Goal: Task Accomplishment & Management: Manage account settings

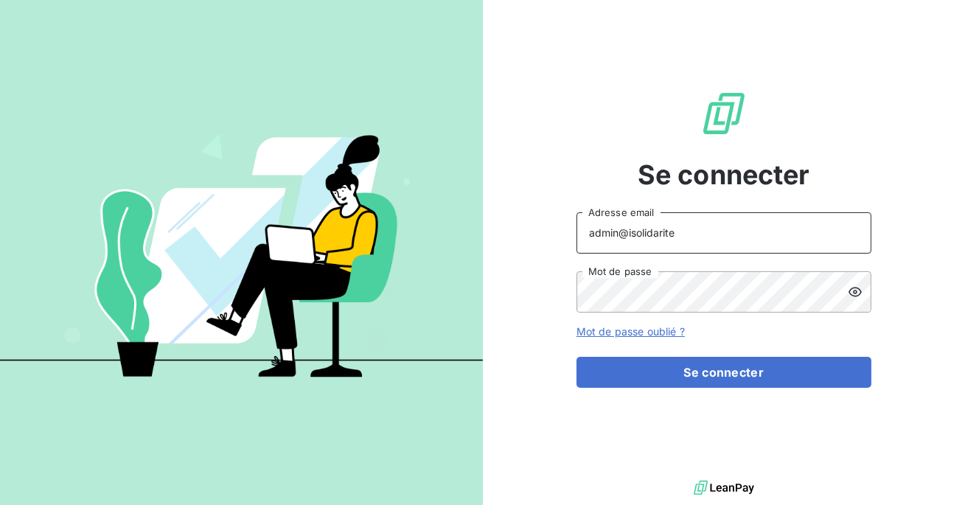
click at [694, 226] on input "admin@isolidarite" at bounding box center [723, 232] width 295 height 41
click at [688, 237] on input "admin@isolidarite" at bounding box center [723, 232] width 295 height 41
type input "admin@slimpay"
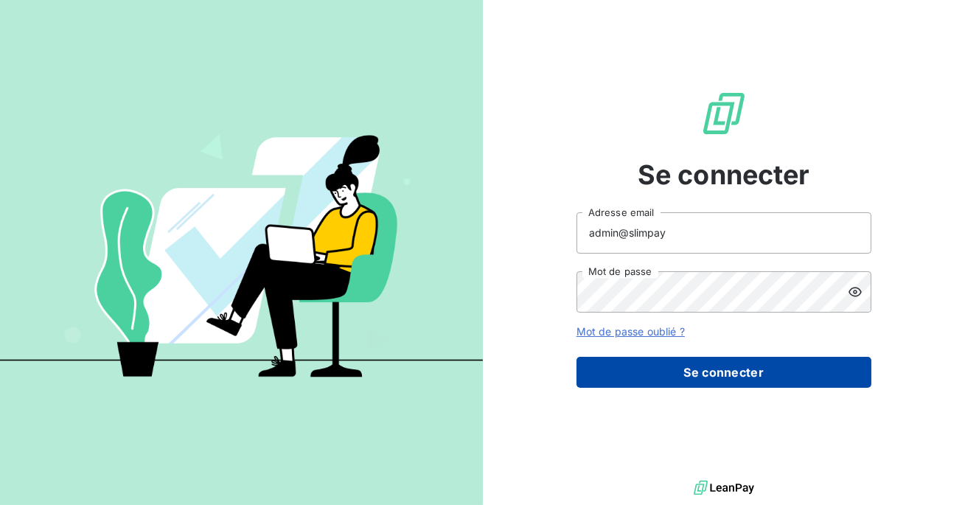
click at [685, 371] on button "Se connecter" at bounding box center [723, 372] width 295 height 31
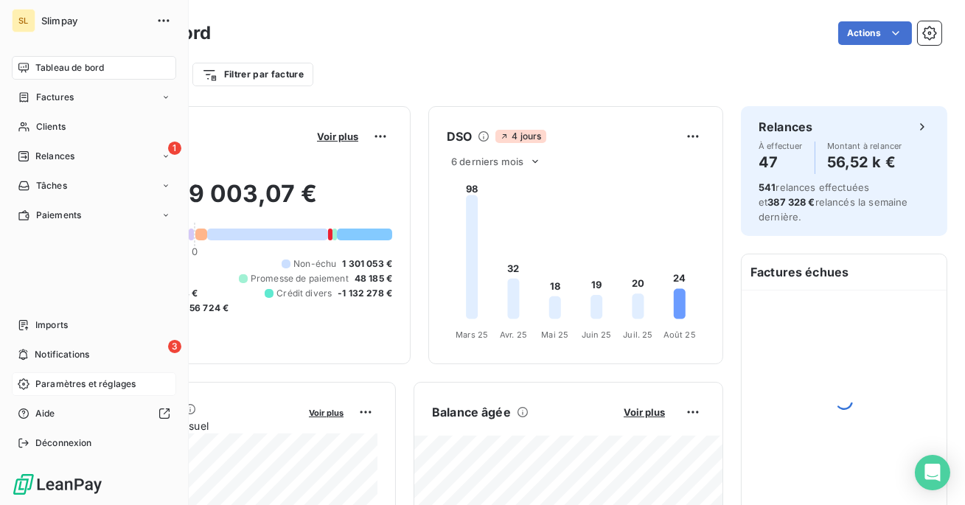
click at [66, 390] on span "Paramètres et réglages" at bounding box center [85, 383] width 100 height 13
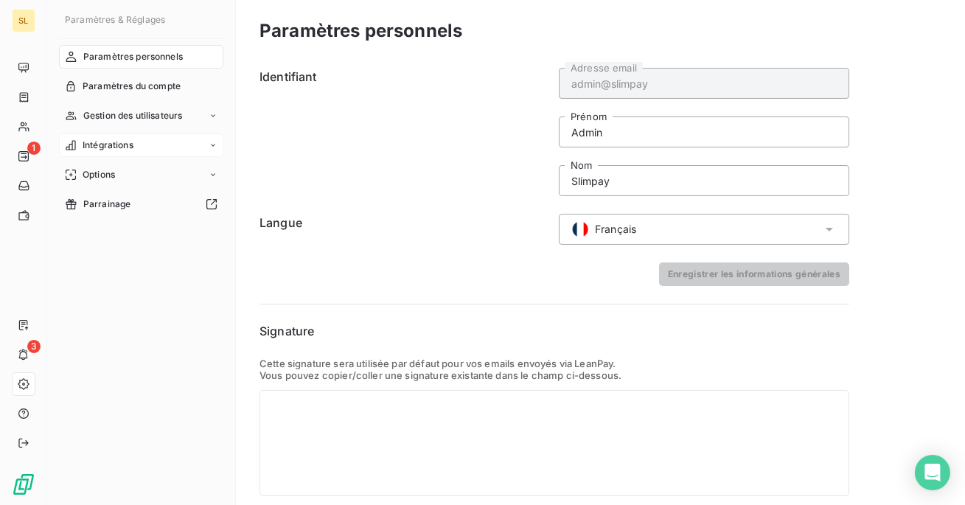
click at [117, 136] on div "Intégrations" at bounding box center [141, 145] width 164 height 24
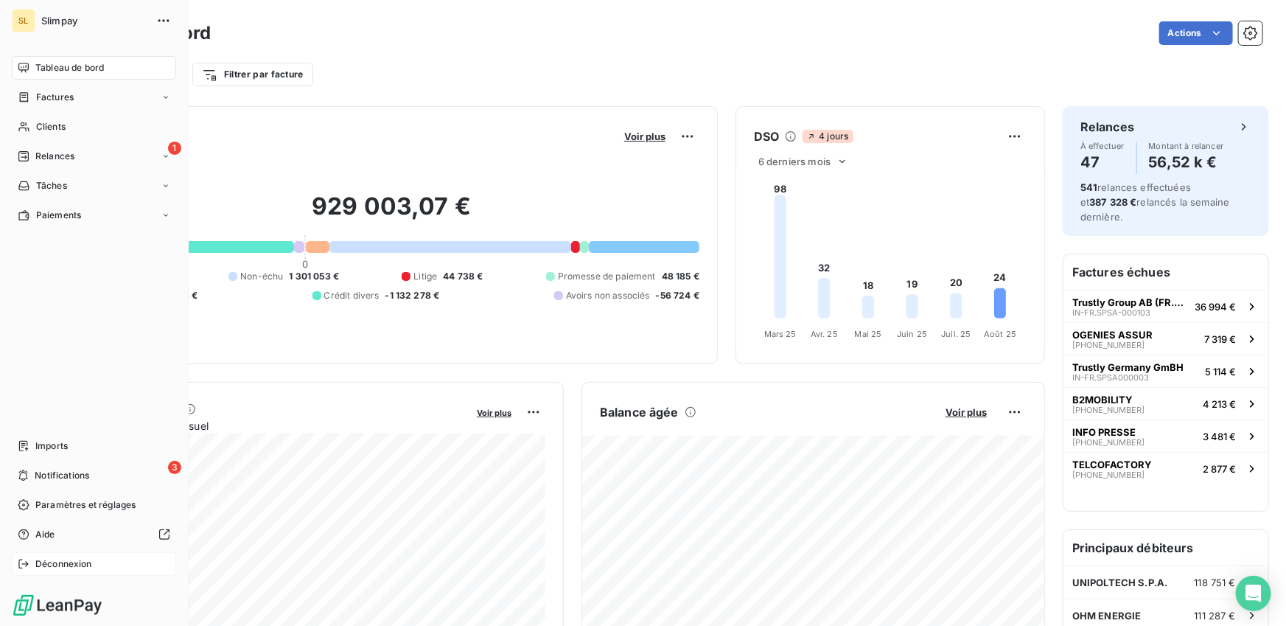
click at [39, 570] on span "Déconnexion" at bounding box center [63, 563] width 57 height 13
